Goal: Information Seeking & Learning: Learn about a topic

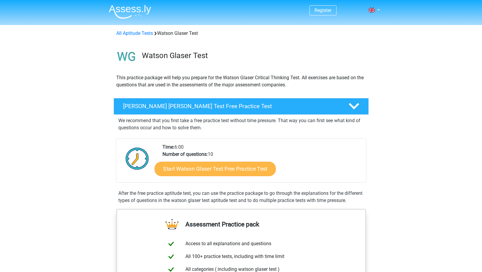
click at [198, 169] on link "Start Watson Glaser Test Free Practice Test" at bounding box center [214, 169] width 121 height 14
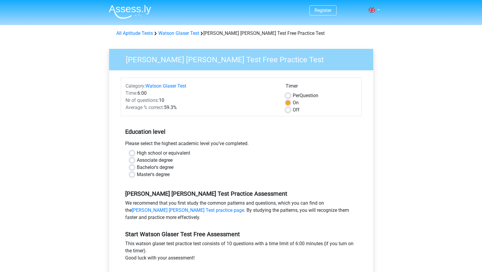
click at [138, 174] on label "Master's degree" at bounding box center [153, 174] width 33 height 7
click at [134, 174] on input "Master's degree" at bounding box center [132, 174] width 5 height 6
radio input "true"
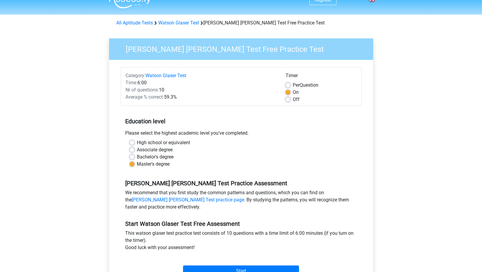
scroll to position [111, 0]
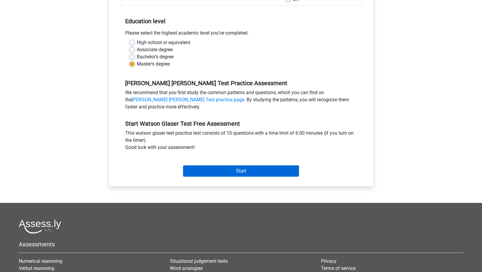
click at [230, 169] on input "Start" at bounding box center [241, 171] width 116 height 11
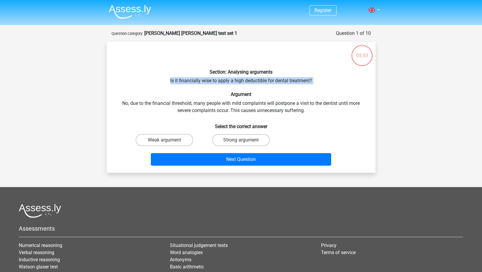
drag, startPoint x: 166, startPoint y: 81, endPoint x: 321, endPoint y: 84, distance: 155.4
click at [321, 84] on div "Section: Analysing arguments Is it financially wise to apply a high deductible …" at bounding box center [241, 108] width 264 height 122
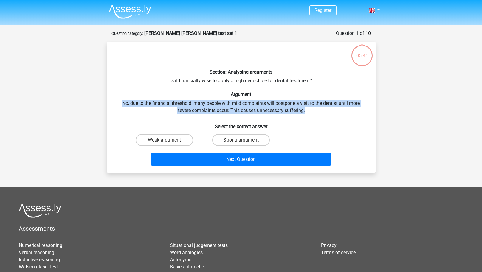
drag, startPoint x: 122, startPoint y: 103, endPoint x: 309, endPoint y: 111, distance: 187.4
click at [309, 111] on div "Section: Analysing arguments Is it financially wise to apply a high deductible …" at bounding box center [241, 108] width 264 height 122
click at [245, 140] on label "Strong argument" at bounding box center [241, 140] width 58 height 12
click at [245, 140] on input "Strong argument" at bounding box center [243, 142] width 4 height 4
radio input "true"
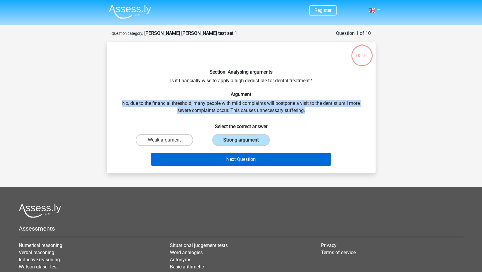
click at [248, 160] on button "Next Question" at bounding box center [241, 159] width 180 height 13
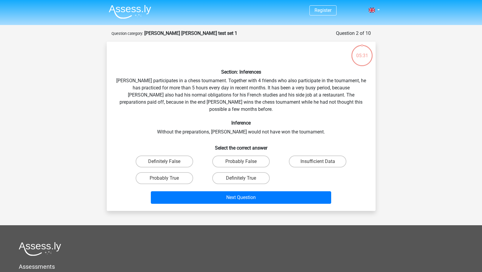
scroll to position [30, 0]
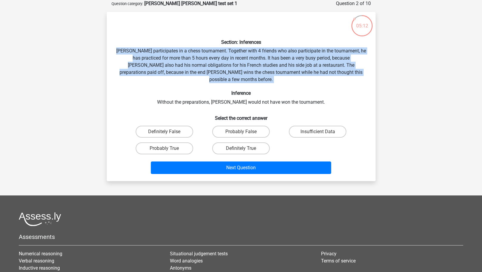
drag, startPoint x: 123, startPoint y: 50, endPoint x: 343, endPoint y: 76, distance: 221.6
click at [343, 76] on div "Section: Inferences Pablo participates in a chess tournament. Together with 4 f…" at bounding box center [241, 97] width 264 height 160
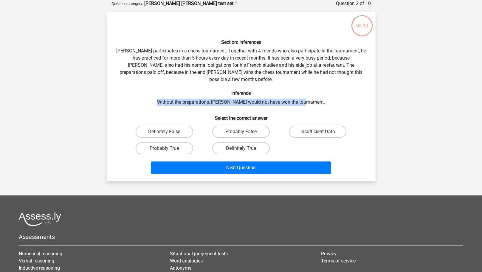
drag, startPoint x: 168, startPoint y: 96, endPoint x: 318, endPoint y: 97, distance: 150.0
click at [318, 97] on div "Section: Inferences Pablo participates in a chess tournament. Together with 4 f…" at bounding box center [241, 97] width 264 height 160
drag, startPoint x: 310, startPoint y: 95, endPoint x: 167, endPoint y: 90, distance: 143.5
click at [167, 90] on div "Section: Inferences Pablo participates in a chess tournament. Together with 4 f…" at bounding box center [241, 97] width 264 height 160
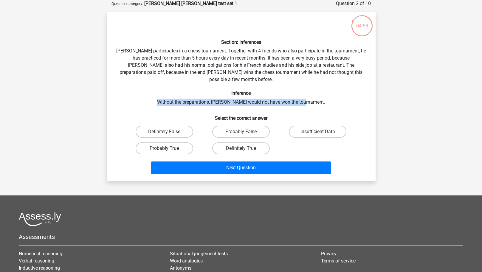
click at [169, 143] on label "Probably True" at bounding box center [165, 149] width 58 height 12
click at [168, 149] on input "Probably True" at bounding box center [166, 151] width 4 height 4
radio input "true"
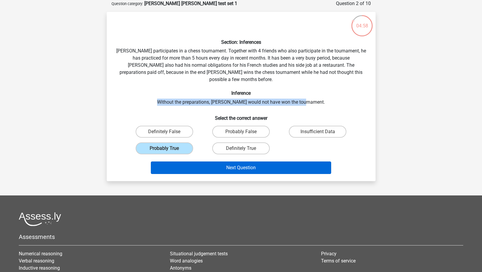
click at [224, 163] on button "Next Question" at bounding box center [241, 168] width 180 height 13
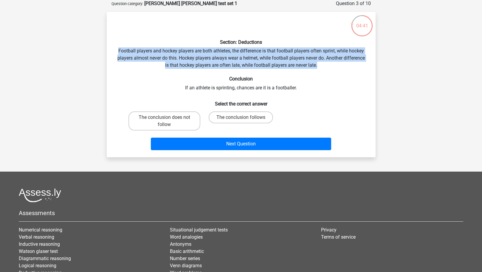
drag, startPoint x: 149, startPoint y: 51, endPoint x: 319, endPoint y: 65, distance: 170.5
click at [319, 65] on div "Section: Deductions Football players and hockey players are both athletes, the …" at bounding box center [241, 85] width 264 height 136
click at [169, 126] on label "The conclusion does not follow" at bounding box center [165, 121] width 72 height 19
click at [168, 121] on input "The conclusion does not follow" at bounding box center [166, 119] width 4 height 4
radio input "true"
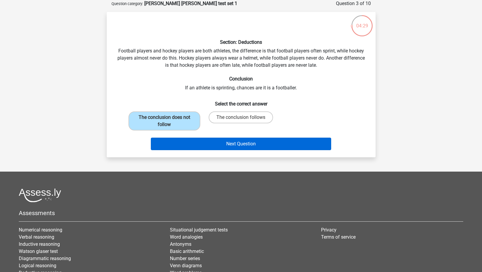
click at [237, 145] on button "Next Question" at bounding box center [241, 144] width 180 height 13
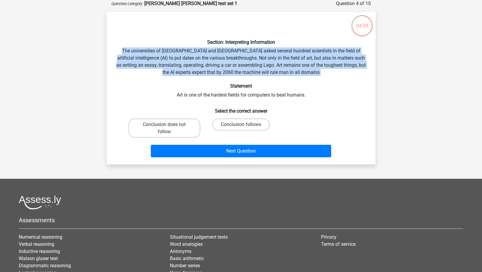
drag, startPoint x: 119, startPoint y: 51, endPoint x: 316, endPoint y: 76, distance: 198.4
click at [316, 76] on div "Section: Interpreting Information The universities of Oxford and Yale asked sev…" at bounding box center [241, 88] width 264 height 143
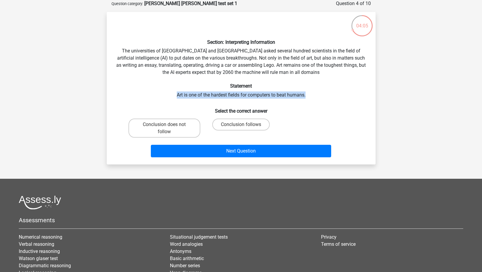
drag, startPoint x: 173, startPoint y: 94, endPoint x: 315, endPoint y: 97, distance: 142.3
click at [315, 97] on div "Section: Interpreting Information The universities of Oxford and Yale asked sev…" at bounding box center [241, 88] width 264 height 143
click at [229, 126] on label "Conclusion follows" at bounding box center [241, 125] width 58 height 12
click at [241, 126] on input "Conclusion follows" at bounding box center [243, 127] width 4 height 4
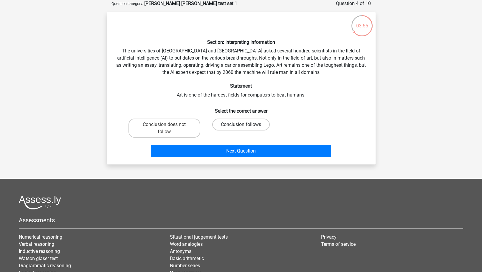
radio input "true"
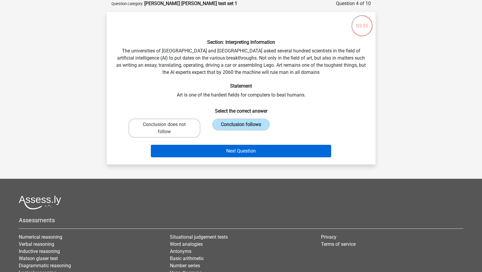
click at [248, 150] on button "Next Question" at bounding box center [241, 151] width 180 height 13
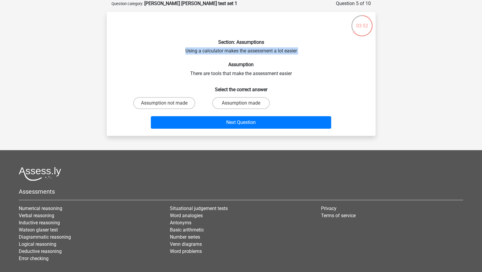
drag, startPoint x: 197, startPoint y: 52, endPoint x: 256, endPoint y: 57, distance: 59.8
click at [256, 57] on div "Section: Assumptions Using a calculator makes the assessment a lot easier Assum…" at bounding box center [241, 74] width 264 height 115
click at [236, 105] on label "Assumption made" at bounding box center [241, 103] width 58 height 12
click at [241, 105] on input "Assumption made" at bounding box center [243, 105] width 4 height 4
radio input "true"
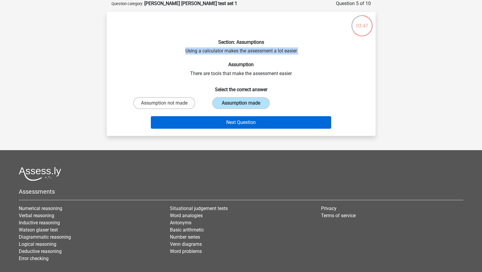
click at [252, 125] on button "Next Question" at bounding box center [241, 122] width 180 height 13
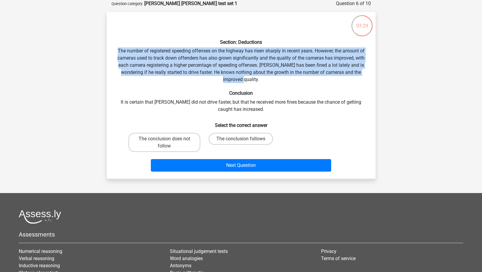
drag, startPoint x: 117, startPoint y: 49, endPoint x: 309, endPoint y: 76, distance: 193.4
click at [309, 76] on div "Section: Deductions The number of registered speeding offenses on the highway h…" at bounding box center [241, 95] width 264 height 157
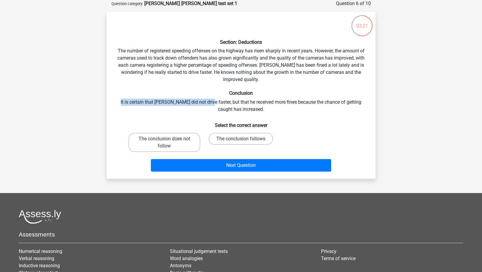
drag, startPoint x: 119, startPoint y: 102, endPoint x: 205, endPoint y: 100, distance: 85.9
click at [205, 100] on div "Section: Deductions The number of registered speeding offenses on the highway h…" at bounding box center [241, 95] width 264 height 157
click at [193, 123] on h6 "Select the correct answer" at bounding box center [241, 123] width 250 height 10
click at [177, 147] on label "The conclusion does not follow" at bounding box center [165, 142] width 72 height 19
click at [168, 143] on input "The conclusion does not follow" at bounding box center [166, 141] width 4 height 4
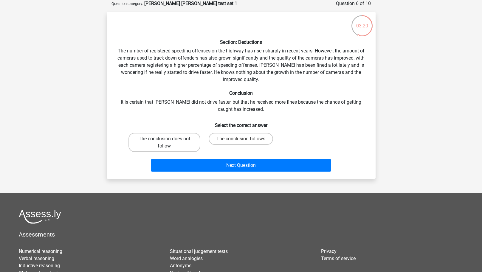
radio input "true"
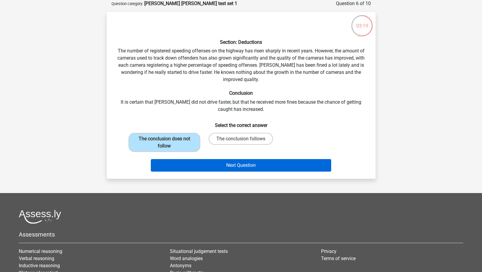
click at [246, 169] on button "Next Question" at bounding box center [241, 165] width 180 height 13
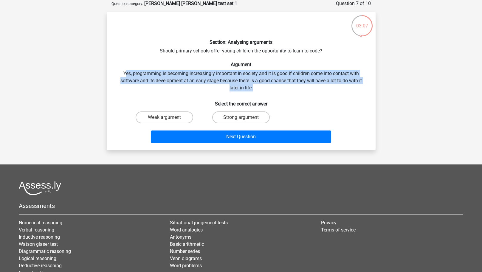
drag, startPoint x: 124, startPoint y: 75, endPoint x: 298, endPoint y: 89, distance: 173.8
click at [298, 89] on div "Section: Analysing arguments Should primary schools offer young children the op…" at bounding box center [241, 81] width 264 height 129
click at [256, 85] on div "Section: Analysing arguments Should primary schools offer young children the op…" at bounding box center [241, 81] width 264 height 129
drag, startPoint x: 259, startPoint y: 88, endPoint x: 110, endPoint y: 72, distance: 149.3
click at [110, 72] on div "Section: Analysing arguments Should primary schools offer young children the op…" at bounding box center [241, 81] width 264 height 129
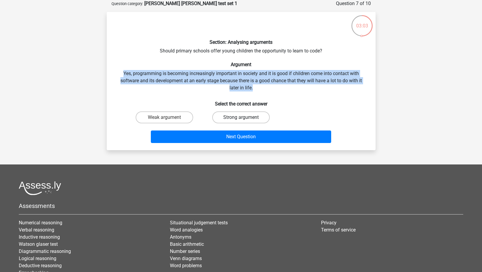
click at [237, 116] on label "Strong argument" at bounding box center [241, 118] width 58 height 12
click at [241, 117] on input "Strong argument" at bounding box center [243, 119] width 4 height 4
radio input "true"
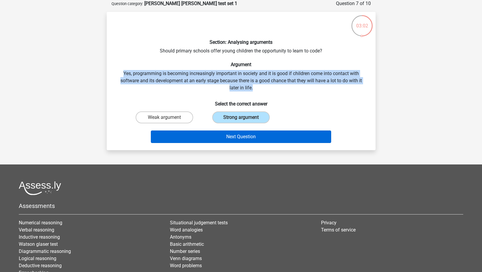
click at [255, 136] on button "Next Question" at bounding box center [241, 137] width 180 height 13
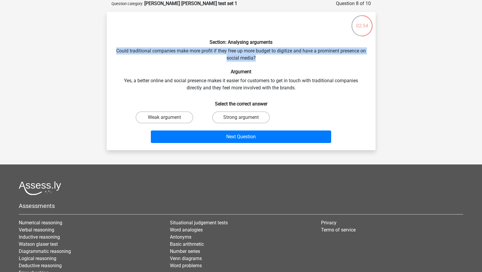
drag, startPoint x: 116, startPoint y: 54, endPoint x: 264, endPoint y: 60, distance: 148.0
click at [264, 60] on div "Section: Analysing arguments Could traditional companies make more profit if th…" at bounding box center [241, 81] width 264 height 129
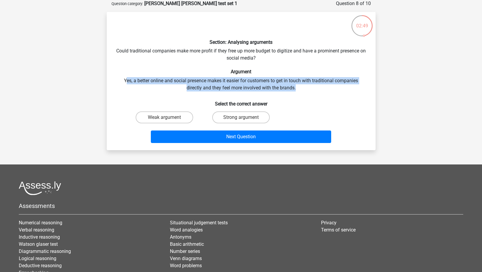
drag, startPoint x: 125, startPoint y: 82, endPoint x: 300, endPoint y: 89, distance: 174.9
click at [300, 89] on div "Section: Analysing arguments Could traditional companies make more profit if th…" at bounding box center [241, 81] width 264 height 129
click at [248, 114] on label "Strong argument" at bounding box center [241, 118] width 58 height 12
click at [245, 117] on input "Strong argument" at bounding box center [243, 119] width 4 height 4
radio input "true"
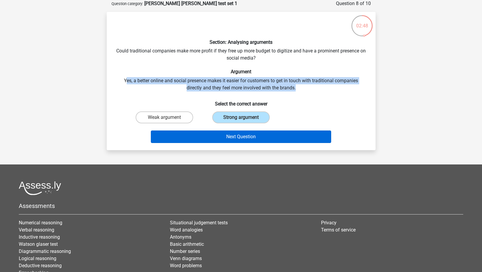
click at [239, 137] on button "Next Question" at bounding box center [241, 137] width 180 height 13
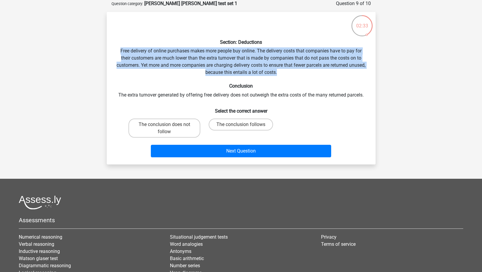
drag, startPoint x: 118, startPoint y: 51, endPoint x: 307, endPoint y: 73, distance: 190.4
click at [308, 72] on div "Section: Deductions Free delivery of online purchases makes more people buy onl…" at bounding box center [241, 88] width 264 height 143
click at [304, 75] on div "Section: Deductions Free delivery of online purchases makes more people buy onl…" at bounding box center [241, 88] width 264 height 143
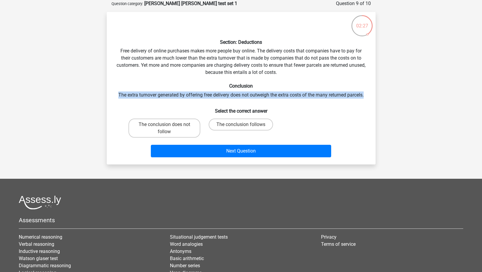
drag, startPoint x: 117, startPoint y: 93, endPoint x: 375, endPoint y: 95, distance: 257.7
click at [375, 95] on div "Section: Deductions Free delivery of online purchases makes more people buy onl…" at bounding box center [241, 88] width 269 height 153
click at [244, 123] on label "The conclusion follows" at bounding box center [241, 125] width 64 height 12
click at [244, 125] on input "The conclusion follows" at bounding box center [243, 127] width 4 height 4
radio input "true"
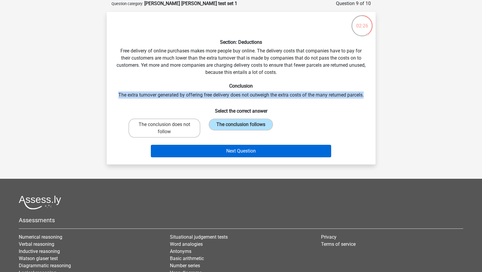
click at [242, 153] on button "Next Question" at bounding box center [241, 151] width 180 height 13
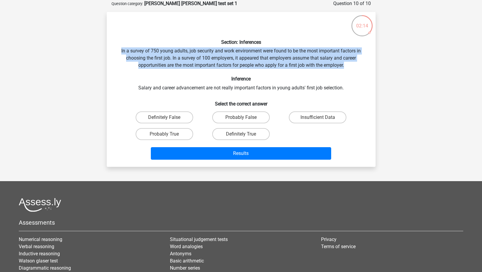
drag, startPoint x: 125, startPoint y: 53, endPoint x: 347, endPoint y: 63, distance: 221.8
click at [347, 63] on div "Section: Inferences In a survey of 750 young adults, job security and work envi…" at bounding box center [241, 90] width 264 height 146
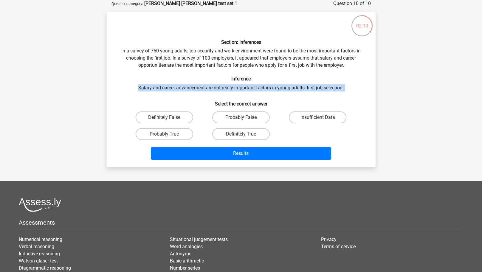
drag, startPoint x: 141, startPoint y: 89, endPoint x: 311, endPoint y: 95, distance: 170.4
click at [311, 95] on div "Section: Inferences In a survey of 750 young adults, job security and work envi…" at bounding box center [241, 90] width 264 height 146
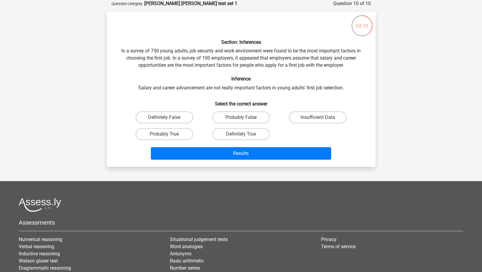
click at [311, 95] on div "Section: Inferences In a survey of 750 young adults, job security and work envi…" at bounding box center [241, 90] width 264 height 146
click at [319, 116] on label "Insufficient Data" at bounding box center [318, 118] width 58 height 12
click at [319, 117] on input "Insufficient Data" at bounding box center [320, 119] width 4 height 4
radio input "true"
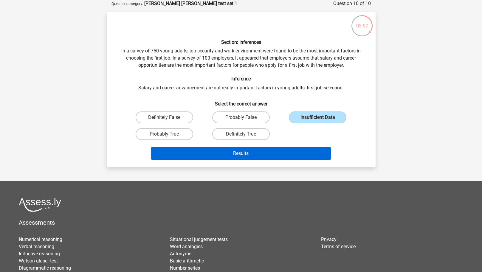
click at [250, 152] on button "Results" at bounding box center [241, 153] width 180 height 13
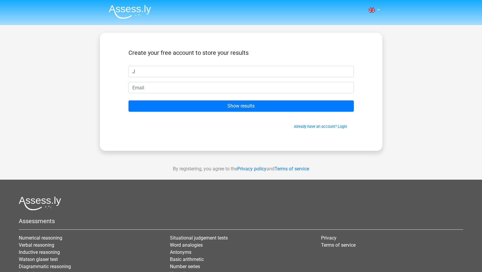
type input "J"
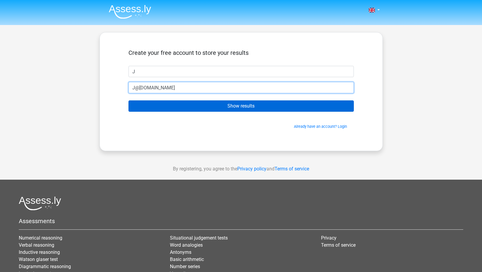
type input "J@j.com"
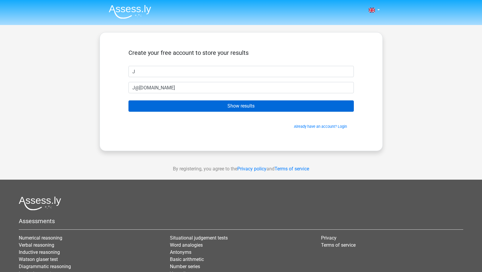
click at [233, 102] on input "Show results" at bounding box center [241, 105] width 225 height 11
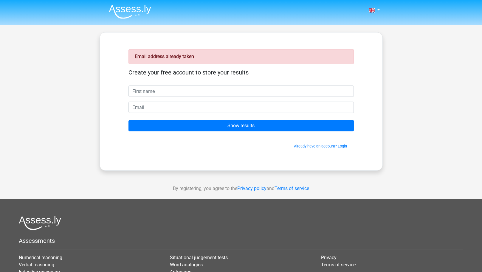
click at [168, 109] on input "email" at bounding box center [241, 107] width 225 height 11
type input "[EMAIL_ADDRESS][DOMAIN_NAME]"
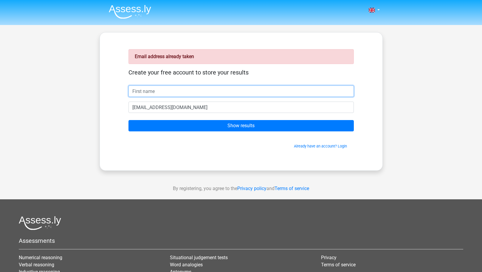
click at [143, 91] on input "text" at bounding box center [241, 91] width 225 height 11
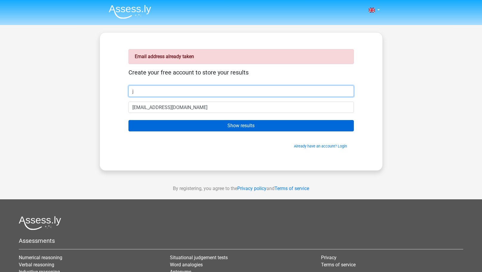
type input "j"
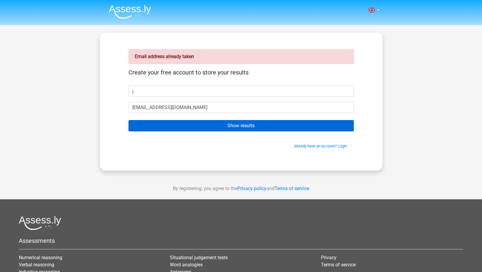
click at [215, 128] on input "Show results" at bounding box center [241, 125] width 225 height 11
click at [238, 125] on input "Show results" at bounding box center [241, 125] width 225 height 11
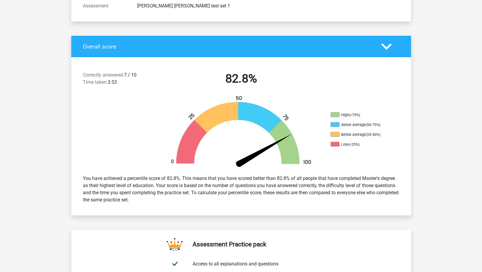
scroll to position [107, 0]
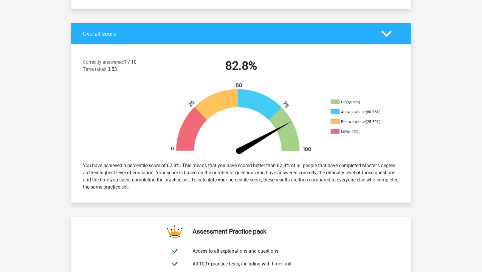
drag, startPoint x: 157, startPoint y: 174, endPoint x: 367, endPoint y: 193, distance: 210.5
click at [367, 193] on div "You have achieved a percentile score of 82.8%. This means that you have scored …" at bounding box center [241, 176] width 326 height 33
click at [298, 184] on div "You have achieved a percentile score of 82.8%. This means that you have scored …" at bounding box center [241, 176] width 326 height 33
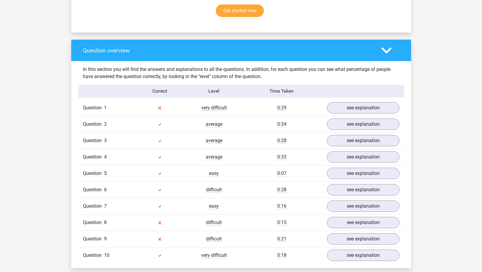
scroll to position [426, 0]
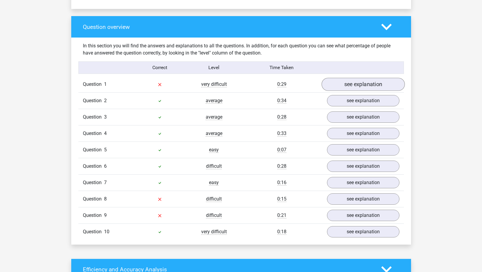
click at [358, 86] on link "see explanation" at bounding box center [362, 84] width 83 height 13
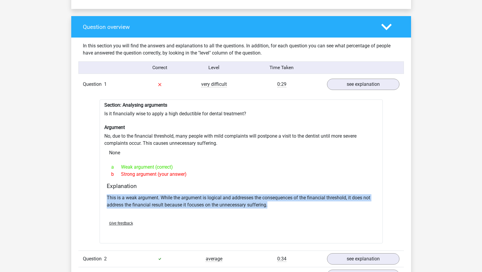
drag, startPoint x: 106, startPoint y: 198, endPoint x: 271, endPoint y: 205, distance: 164.8
click at [271, 205] on p "This is a weak argument. While the argument is logical and addresses the conseq…" at bounding box center [241, 201] width 269 height 14
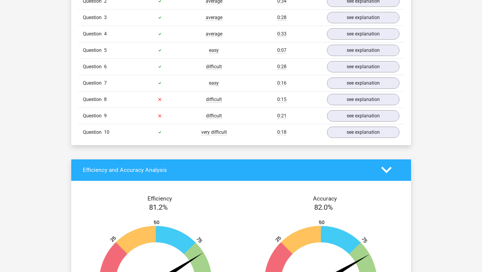
scroll to position [683, 0]
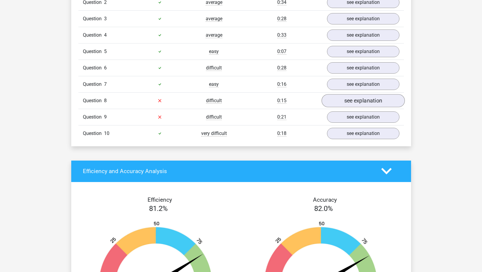
click at [356, 101] on link "see explanation" at bounding box center [362, 100] width 83 height 13
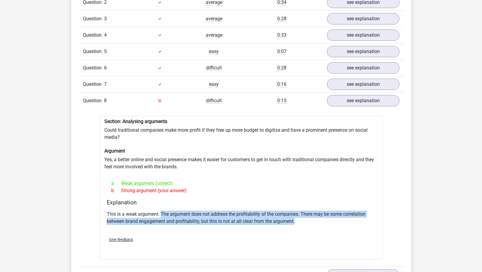
drag, startPoint x: 175, startPoint y: 212, endPoint x: 304, endPoint y: 220, distance: 128.5
click at [304, 220] on p "This is a weak argument. The argument does not address the profitability of the…" at bounding box center [241, 218] width 269 height 14
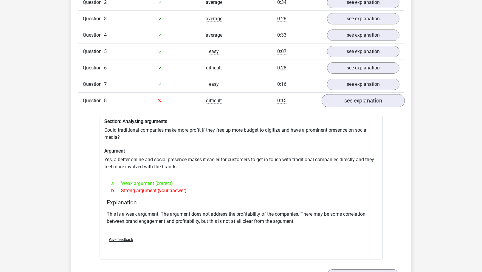
click at [349, 101] on link "see explanation" at bounding box center [362, 100] width 83 height 13
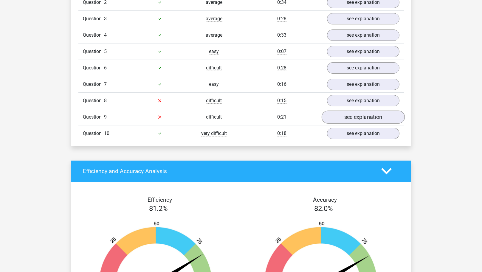
click at [351, 114] on link "see explanation" at bounding box center [362, 117] width 83 height 13
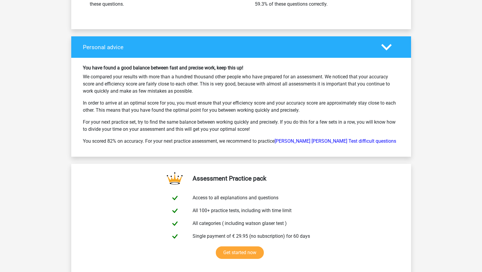
scroll to position [1498, 0]
